Goal: Task Accomplishment & Management: Manage account settings

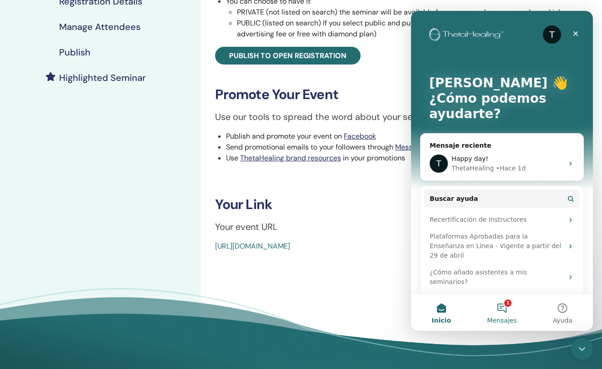
click at [504, 304] on button "1 Mensajes" at bounding box center [501, 313] width 60 height 36
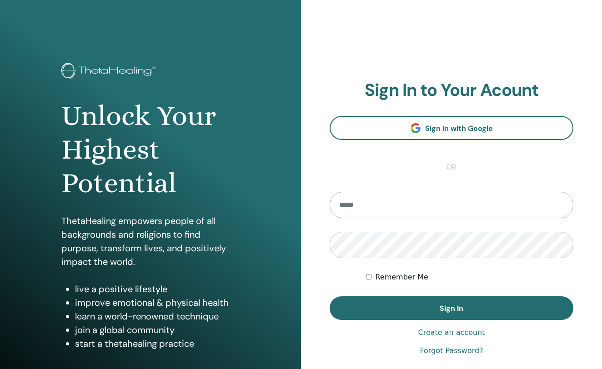
type input "**********"
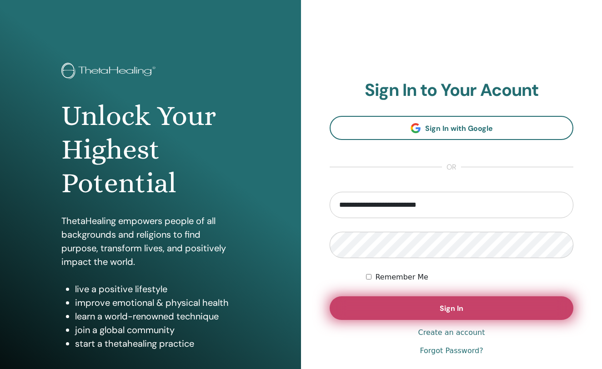
click at [424, 300] on button "Sign In" at bounding box center [452, 308] width 244 height 24
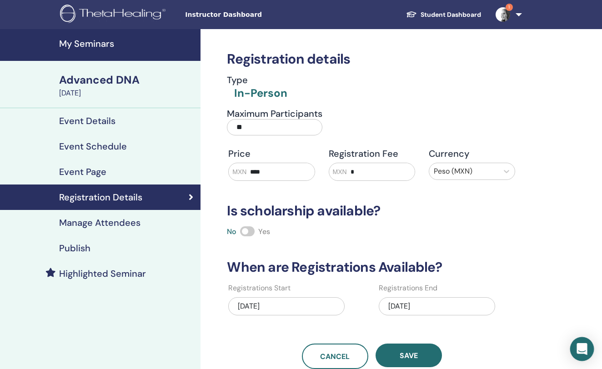
click at [583, 348] on icon "Open Intercom Messenger" at bounding box center [582, 349] width 10 height 12
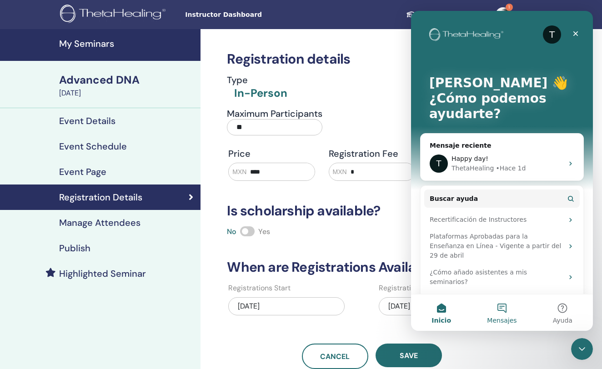
click at [502, 314] on button "Mensajes" at bounding box center [501, 313] width 60 height 36
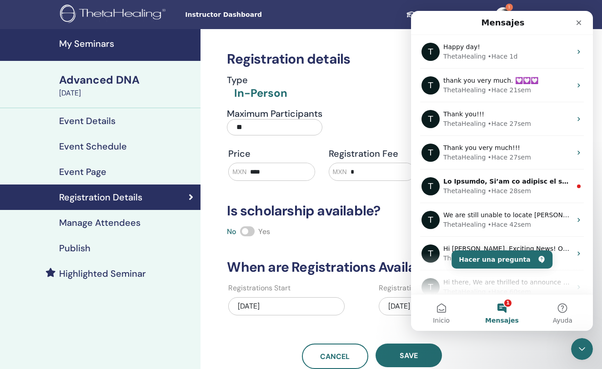
click at [142, 194] on div "Registration Details" at bounding box center [100, 197] width 186 height 11
click at [130, 219] on h4 "Manage Attendees" at bounding box center [99, 222] width 81 height 11
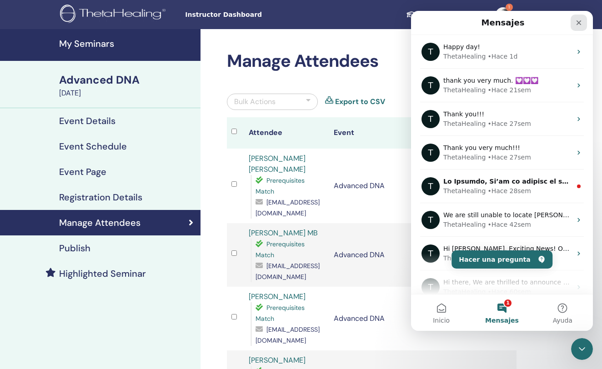
click at [579, 20] on icon "Cerrar" at bounding box center [578, 22] width 7 height 7
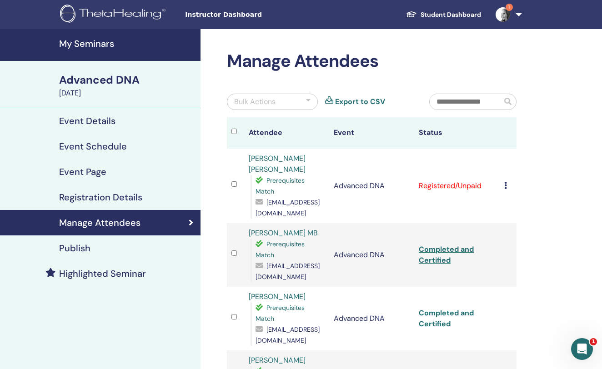
click at [504, 187] on icon at bounding box center [505, 185] width 3 height 7
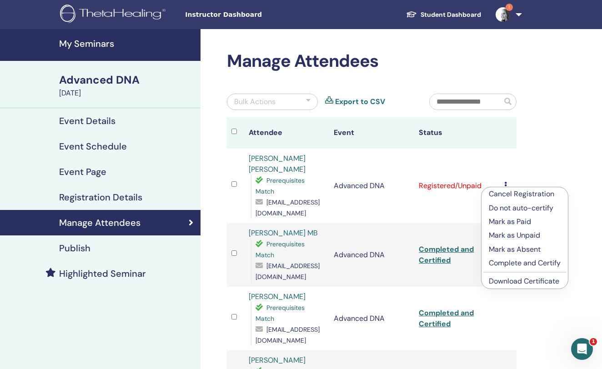
click at [510, 281] on link "Download Certificate" at bounding box center [524, 281] width 70 height 10
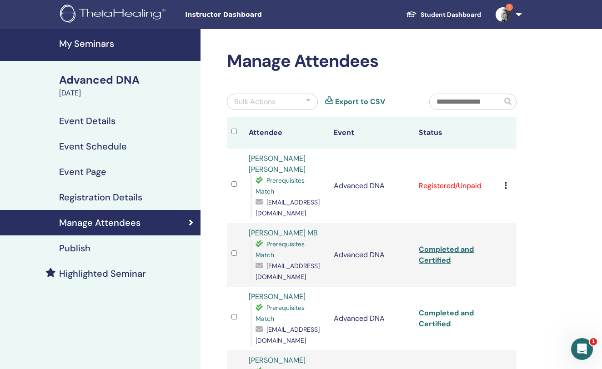
click at [502, 185] on td "Cancel Registration Do not auto-certify Mark as Paid Mark as Unpaid Mark as Abs…" at bounding box center [508, 186] width 17 height 75
click at [505, 187] on icon at bounding box center [505, 185] width 3 height 7
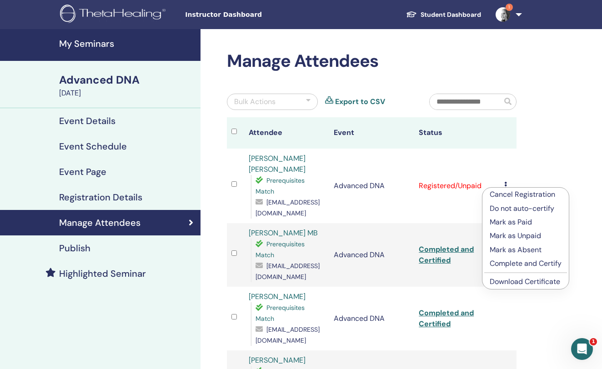
click at [513, 261] on p "Complete and Certify" at bounding box center [526, 263] width 72 height 11
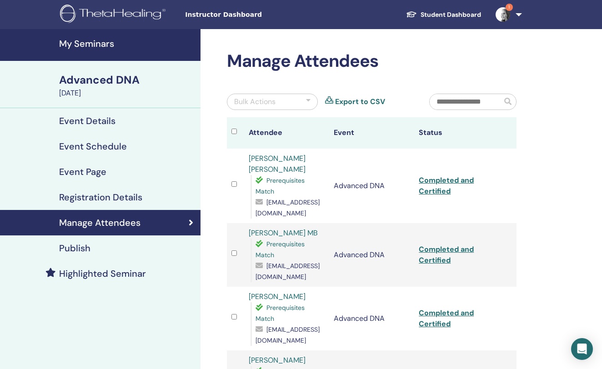
click at [510, 13] on img at bounding box center [503, 14] width 15 height 15
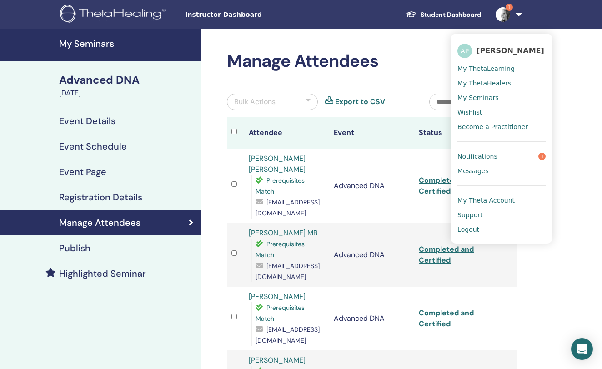
click at [506, 14] on img at bounding box center [503, 14] width 15 height 15
